Goal: Information Seeking & Learning: Learn about a topic

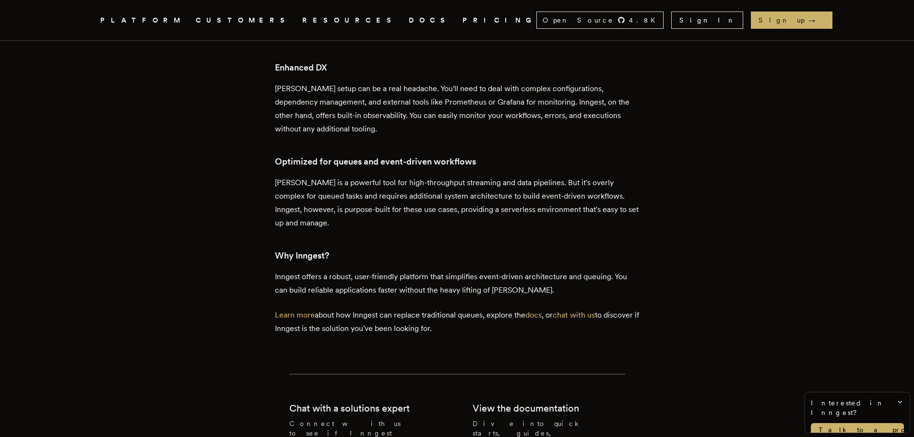
scroll to position [1871, 0]
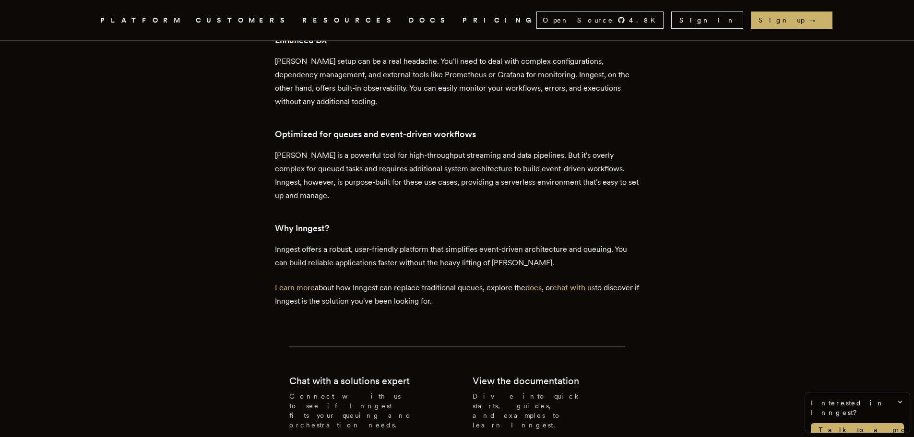
click at [463, 16] on link "PRICING" at bounding box center [500, 20] width 74 height 12
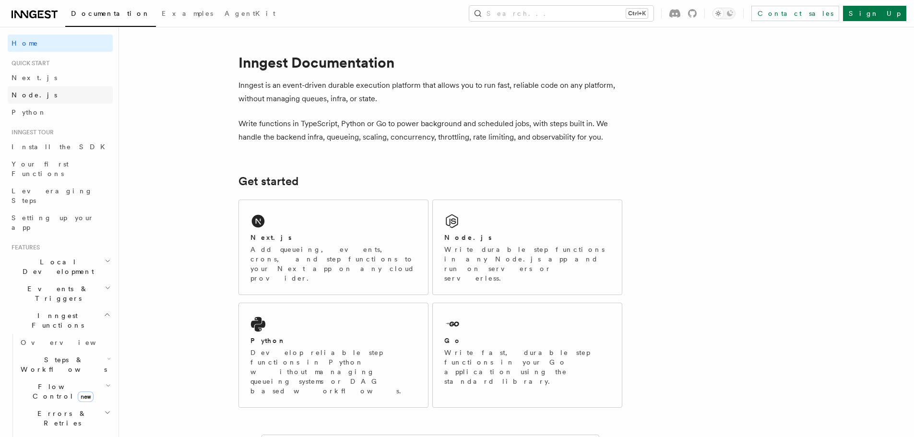
click at [22, 96] on span "Node.js" at bounding box center [35, 95] width 46 height 8
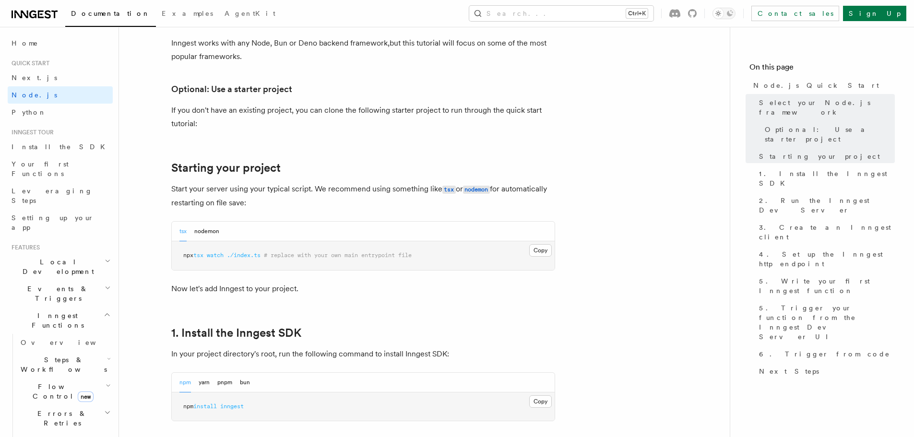
scroll to position [384, 0]
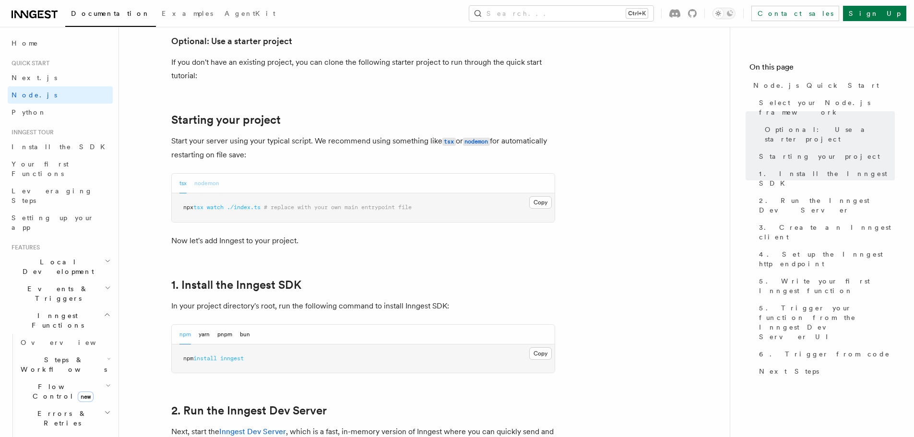
click at [208, 183] on button "nodemon" at bounding box center [206, 184] width 25 height 20
click at [182, 185] on button "tsx" at bounding box center [182, 184] width 7 height 20
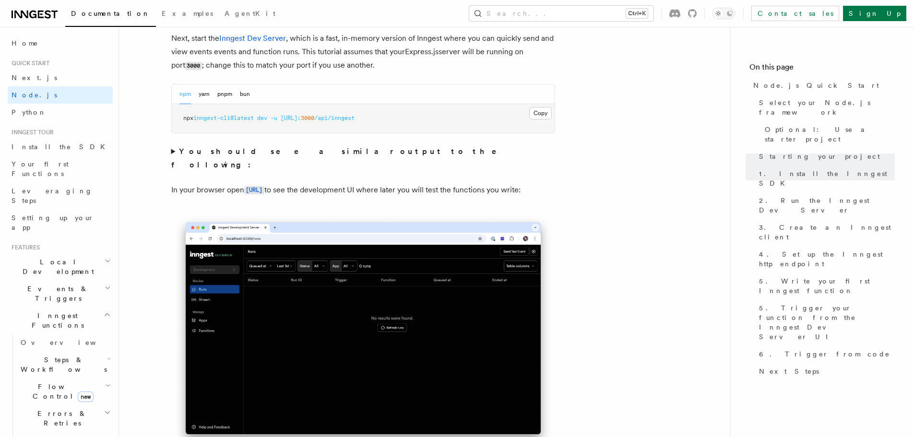
scroll to position [816, 0]
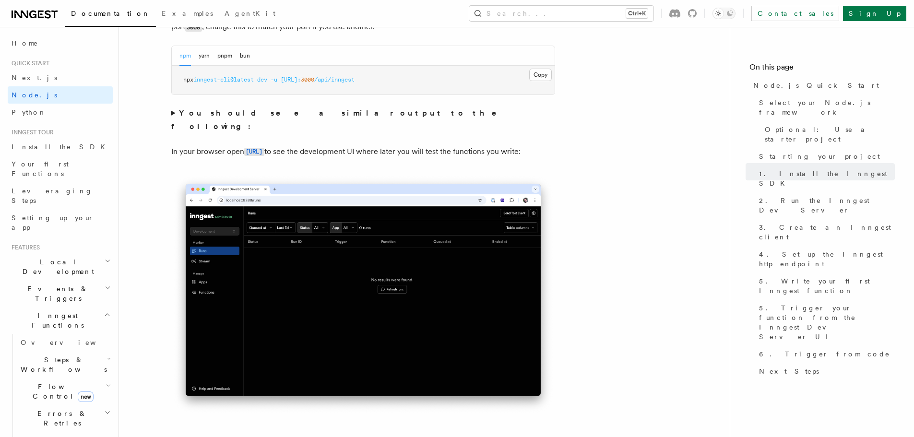
click at [171, 113] on summary "You should see a similar output to the following:" at bounding box center [363, 120] width 384 height 27
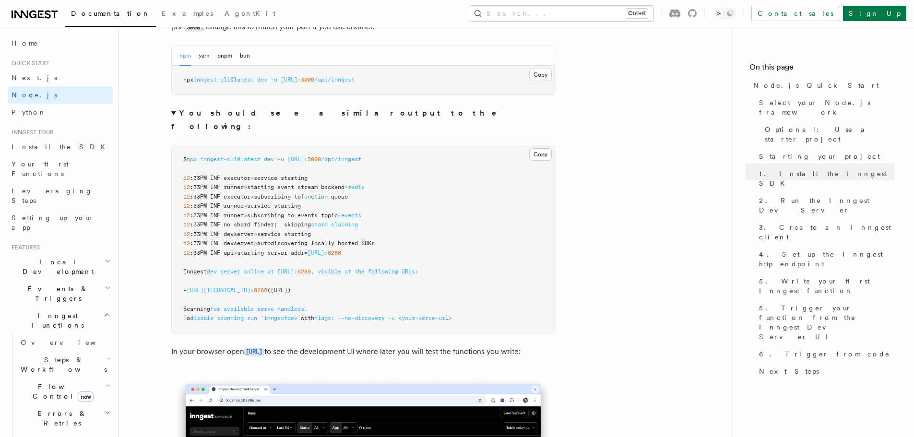
click at [172, 111] on summary "You should see a similar output to the following:" at bounding box center [363, 120] width 384 height 27
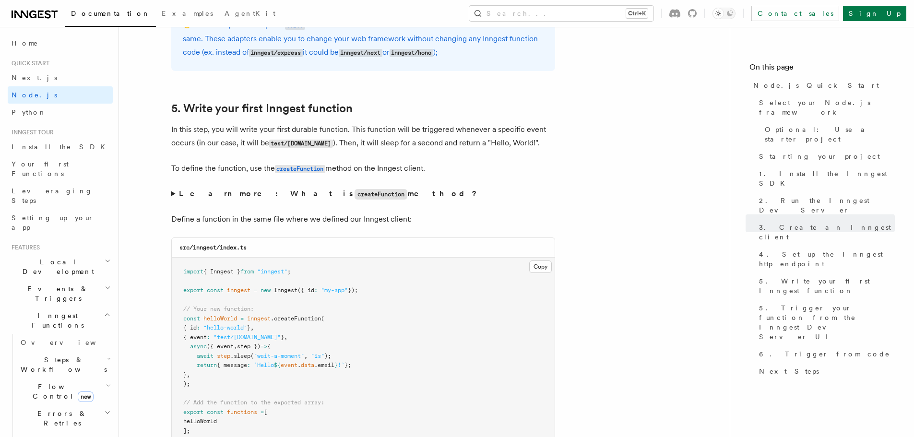
scroll to position [1727, 0]
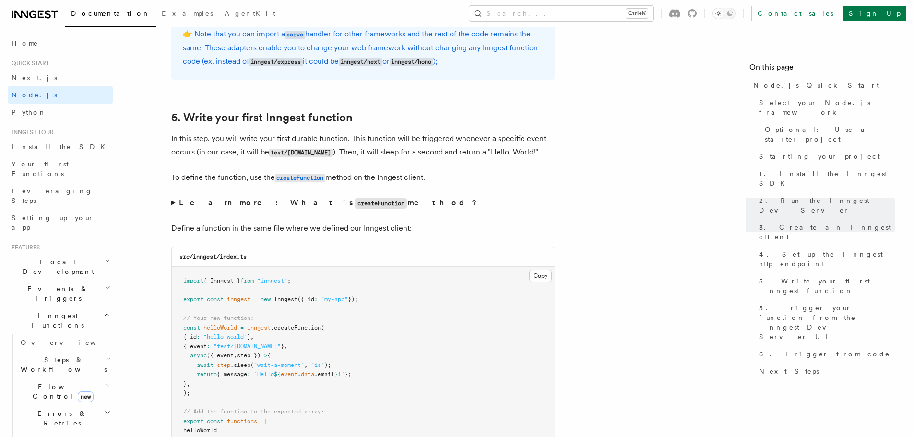
click at [172, 201] on summary "Learn more: What is createFunction method?" at bounding box center [363, 203] width 384 height 14
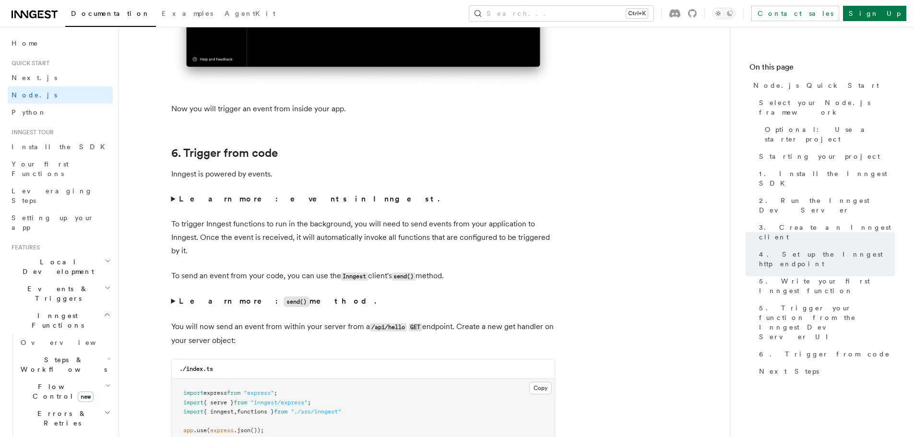
scroll to position [4943, 0]
click at [171, 205] on summary "Learn more: events in Inngest." at bounding box center [363, 197] width 384 height 13
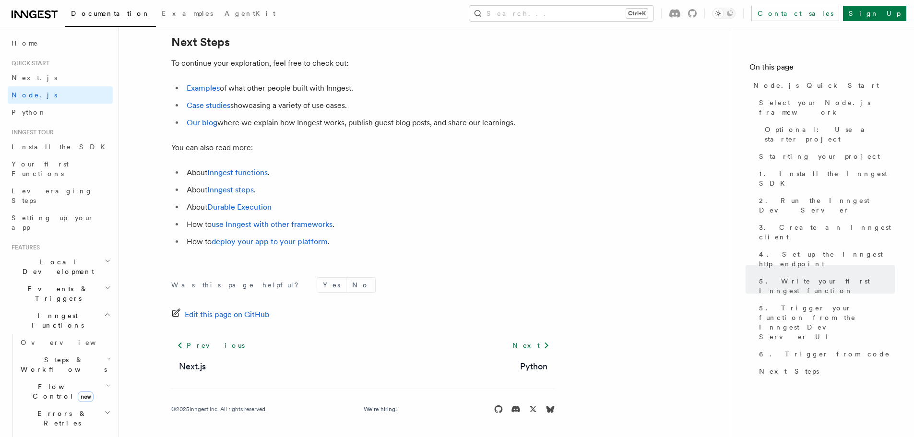
scroll to position [6287, 0]
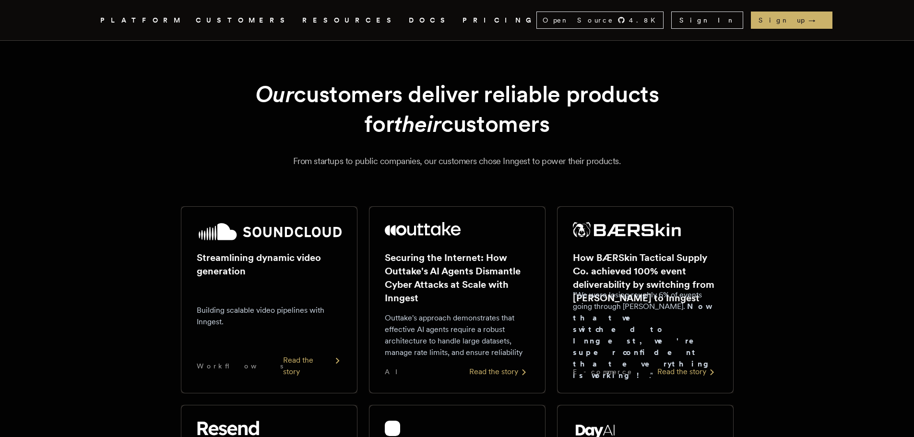
click at [260, 255] on h2 "Streamlining dynamic video generation" at bounding box center [269, 264] width 145 height 27
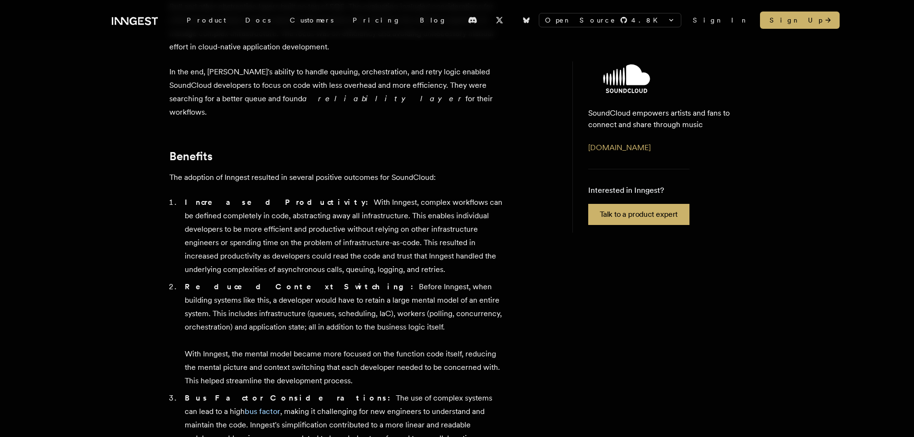
scroll to position [816, 0]
